Goal: Find specific page/section: Find specific page/section

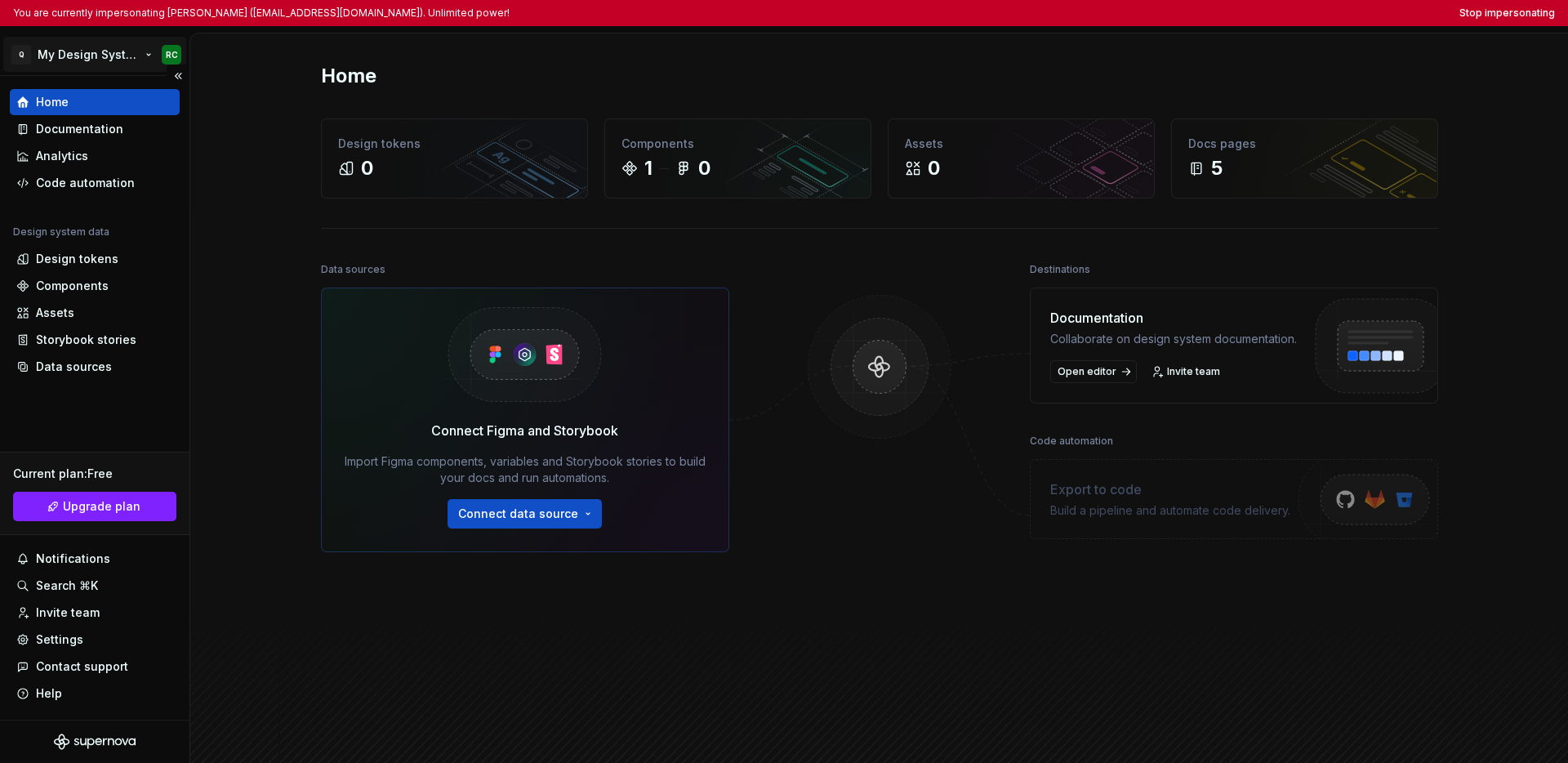
click at [76, 57] on html "You are currently impersonating [PERSON_NAME] ([EMAIL_ADDRESS][DOMAIN_NAME]). U…" at bounding box center [784, 382] width 1568 height 763
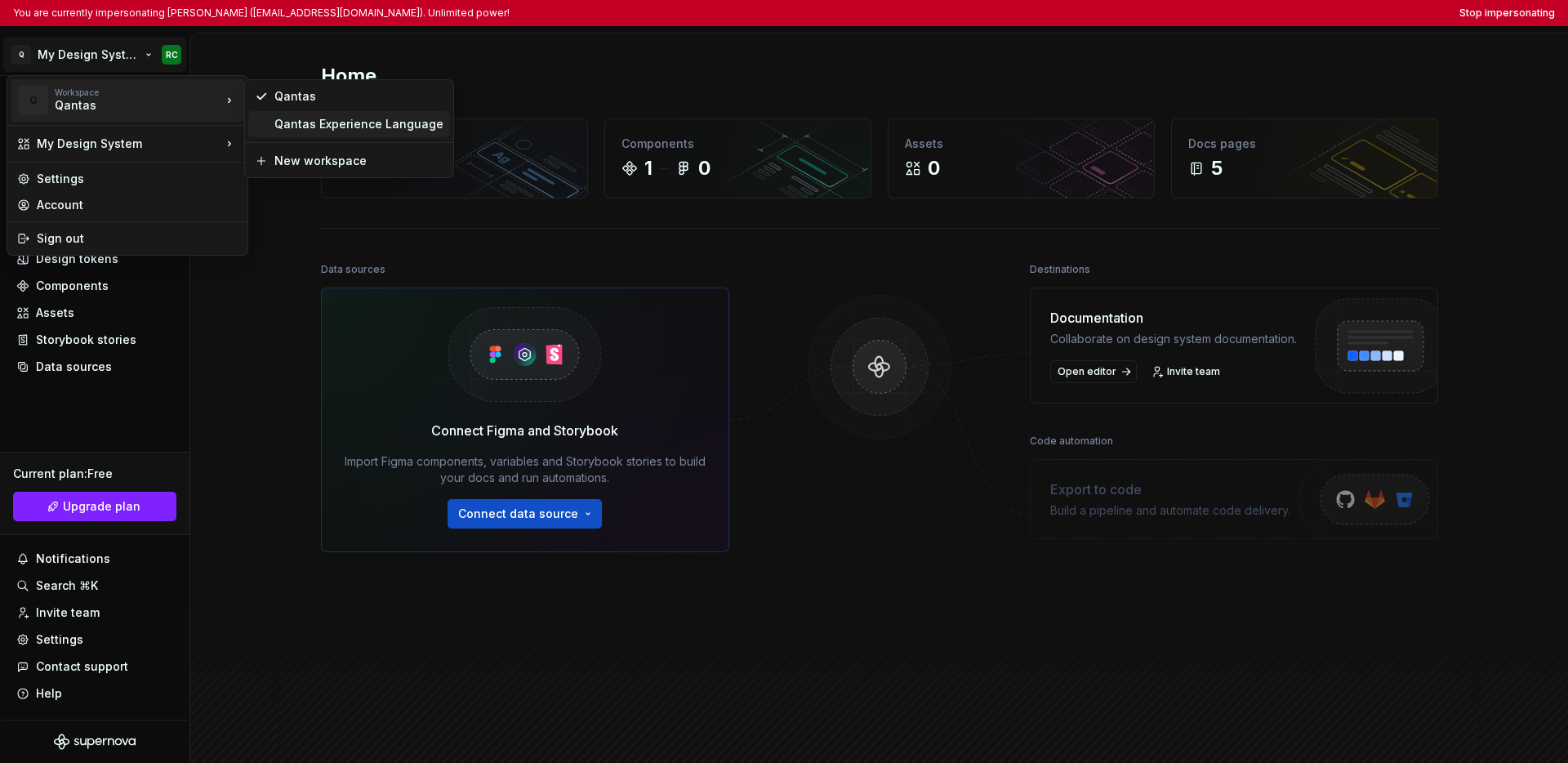
click at [294, 127] on div "Qantas Experience Language" at bounding box center [359, 124] width 169 height 16
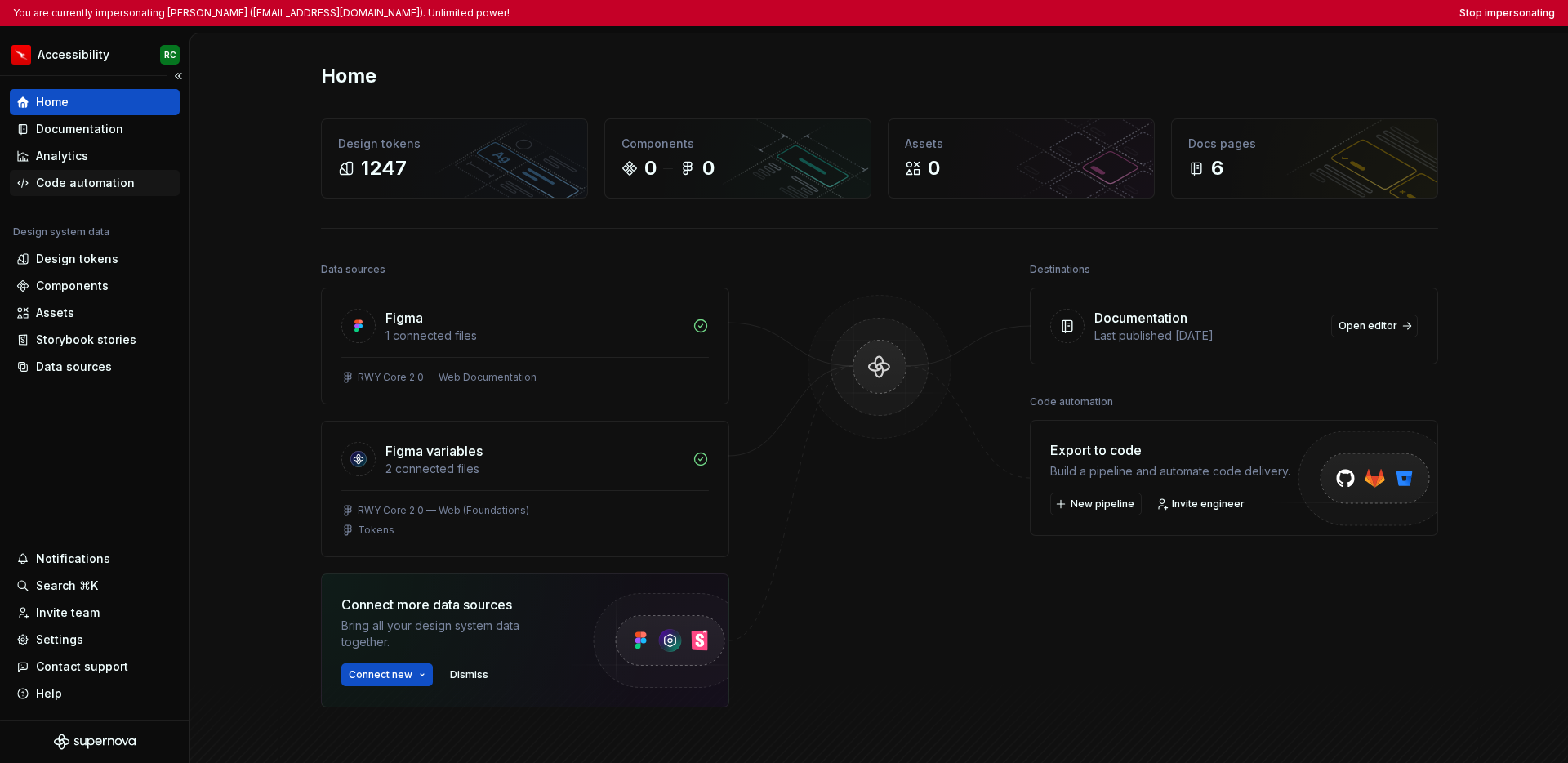
click at [75, 185] on div "Code automation" at bounding box center [85, 182] width 99 height 16
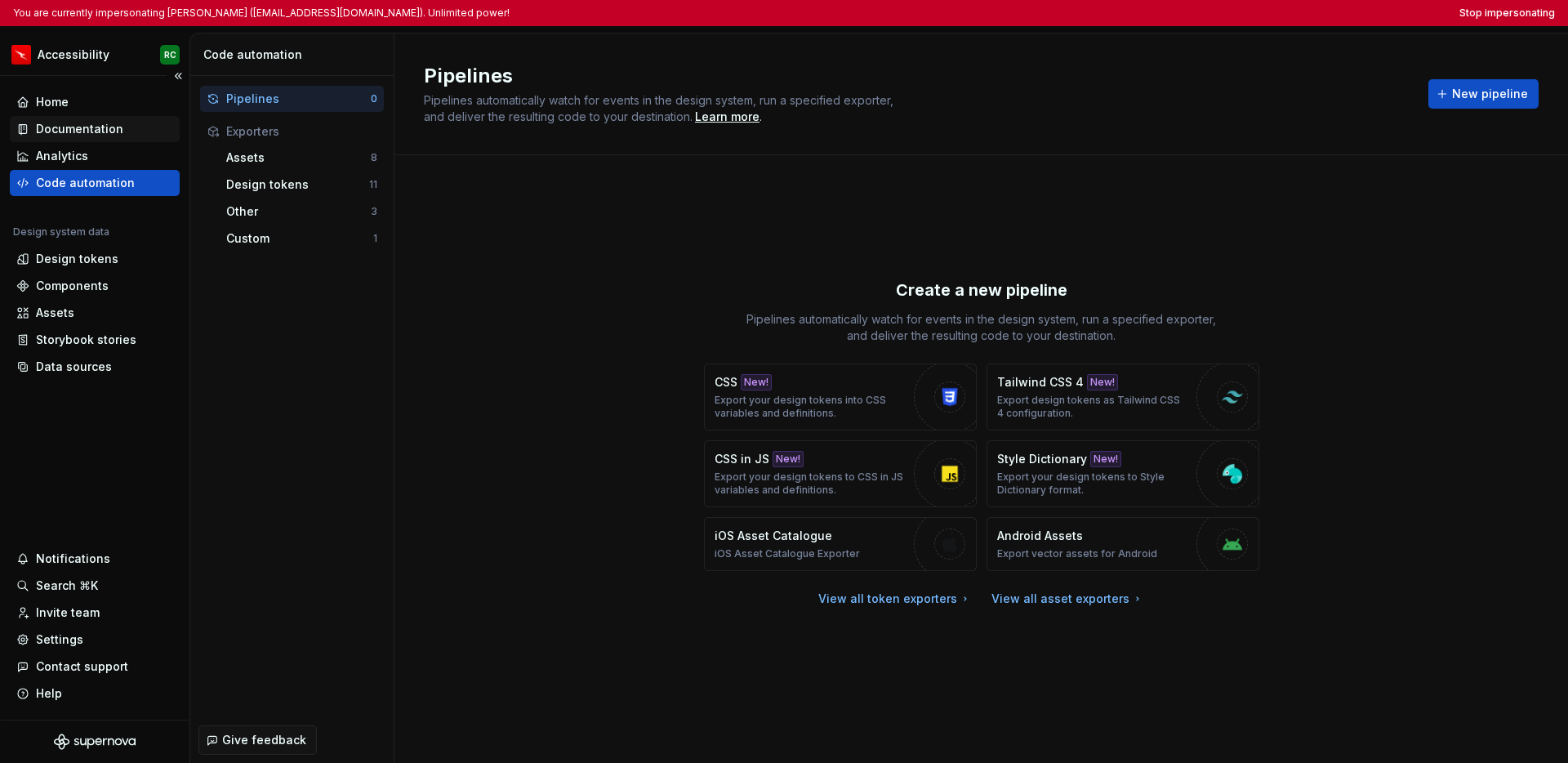
click at [84, 134] on div "Documentation" at bounding box center [80, 128] width 88 height 16
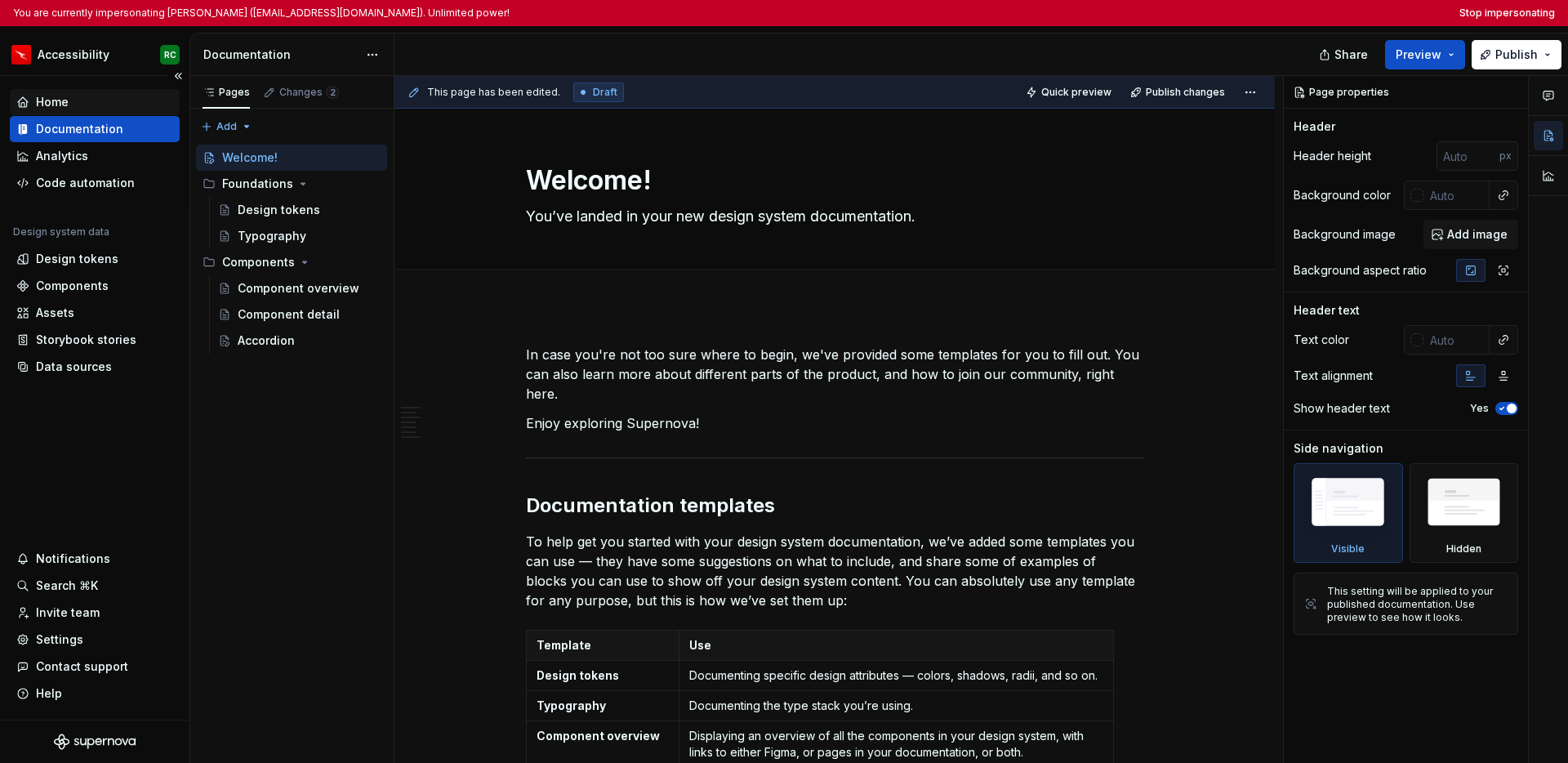
type textarea "*"
click at [85, 103] on div "Home" at bounding box center [94, 102] width 156 height 16
